Goal: Task Accomplishment & Management: Use online tool/utility

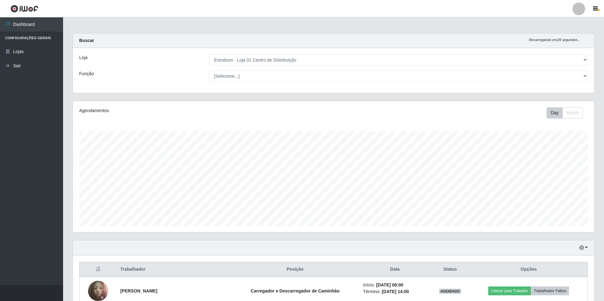
select select "435"
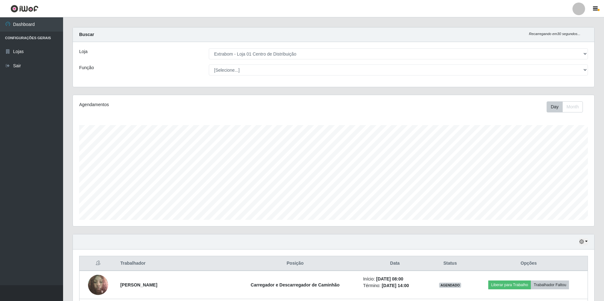
scroll to position [131, 521]
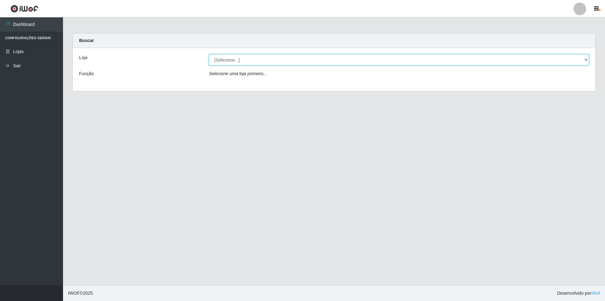
click at [260, 57] on select "[Selecione...] Extrabom - Loja 01 Centro de Distribuição" at bounding box center [399, 59] width 380 height 11
select select "435"
click at [209, 54] on select "[Selecione...] Extrabom - Loja 01 Centro de Distribuição" at bounding box center [399, 59] width 380 height 11
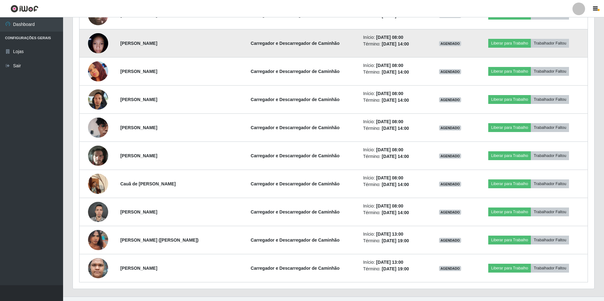
scroll to position [287, 0]
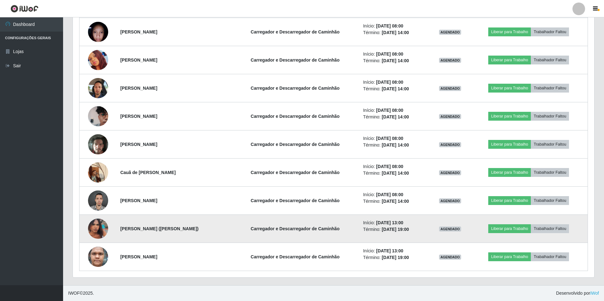
click at [94, 231] on img at bounding box center [98, 228] width 20 height 33
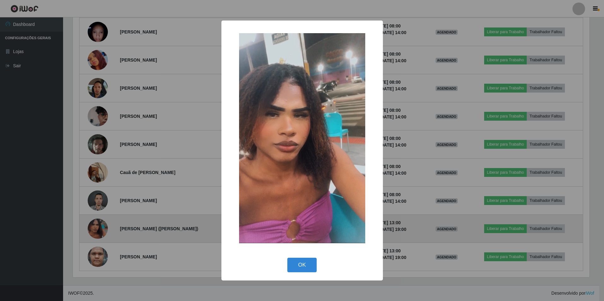
scroll to position [131, 518]
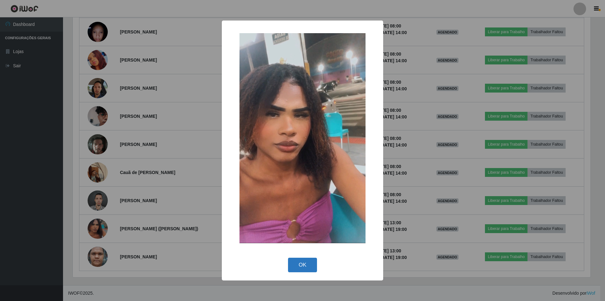
click at [304, 267] on button "OK" at bounding box center [302, 264] width 29 height 15
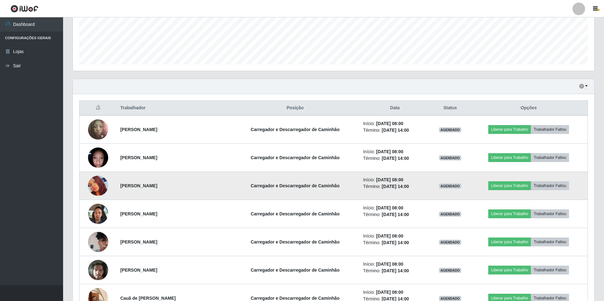
scroll to position [161, 0]
